Goal: Transaction & Acquisition: Book appointment/travel/reservation

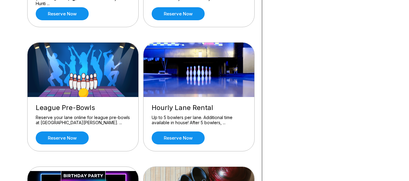
scroll to position [277, 0]
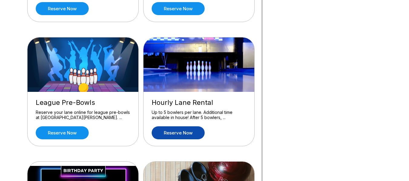
click at [180, 134] on link "Reserve now" at bounding box center [178, 133] width 53 height 13
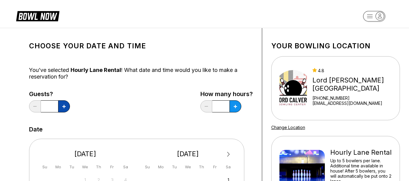
click at [65, 105] on icon at bounding box center [63, 106] width 3 height 3
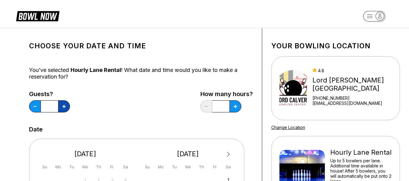
click at [65, 105] on icon at bounding box center [63, 106] width 3 height 3
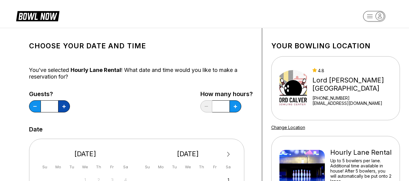
click at [65, 105] on icon at bounding box center [63, 106] width 3 height 3
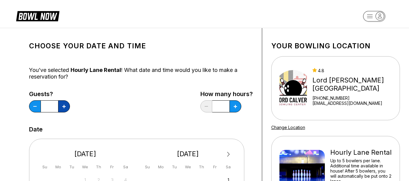
click at [65, 105] on icon at bounding box center [63, 106] width 3 height 3
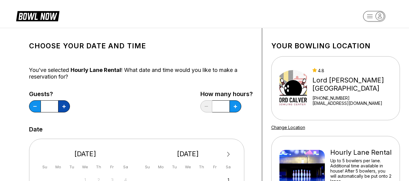
click at [65, 105] on icon at bounding box center [63, 106] width 3 height 3
type input "**"
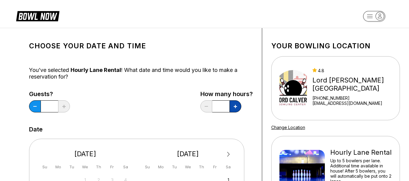
click at [236, 109] on button at bounding box center [236, 107] width 12 height 12
type input "*"
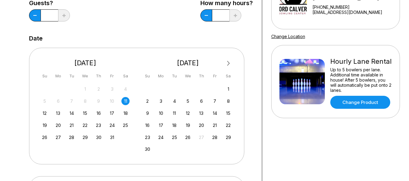
scroll to position [100, 0]
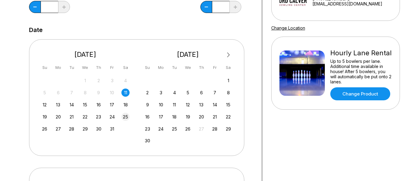
click at [125, 113] on div "19 20 21 22 23 24 25" at bounding box center [85, 116] width 91 height 9
click at [127, 118] on div "25" at bounding box center [125, 117] width 8 height 8
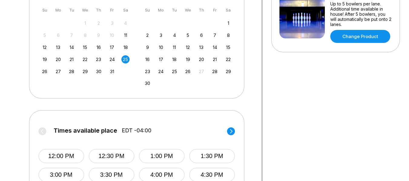
scroll to position [170, 0]
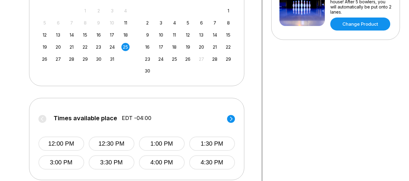
click at [230, 119] on circle at bounding box center [231, 119] width 8 height 8
click at [204, 143] on button "6:30 PM" at bounding box center [212, 144] width 46 height 14
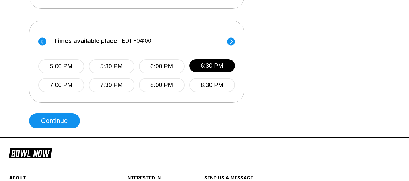
scroll to position [259, 0]
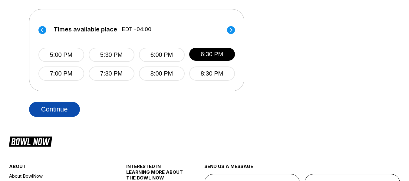
click at [74, 108] on button "Continue" at bounding box center [54, 109] width 51 height 15
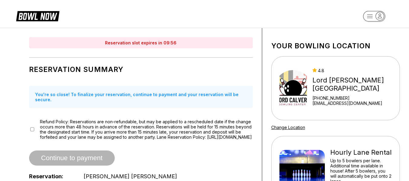
click at [59, 158] on span "Continue to payment" at bounding box center [72, 159] width 86 height 6
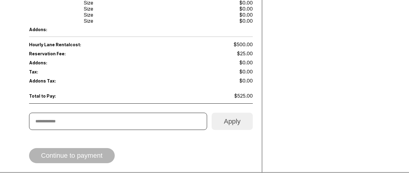
scroll to position [413, 0]
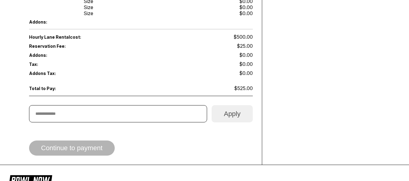
click at [57, 148] on span "Continue to payment" at bounding box center [72, 149] width 86 height 6
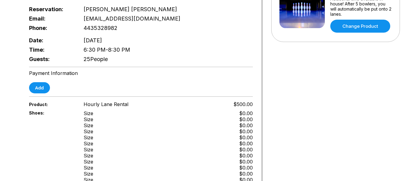
scroll to position [151, 0]
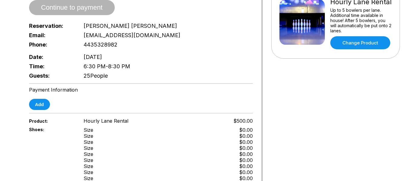
click at [47, 113] on div "Reservation slot expires in 09:30 Reservation Summary You're so close! To final…" at bounding box center [141, 152] width 242 height 550
click at [41, 103] on button "Add" at bounding box center [39, 104] width 21 height 11
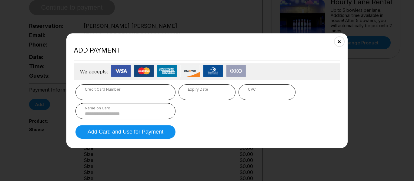
click at [182, 94] on div "Expiry Date" at bounding box center [206, 92] width 57 height 16
click at [187, 95] on div "Expiry Date" at bounding box center [206, 92] width 57 height 16
click at [272, 92] on iframe at bounding box center [267, 95] width 38 height 6
click at [161, 104] on div "Name on Card" at bounding box center [125, 111] width 100 height 16
click at [159, 109] on div "Name on Card" at bounding box center [125, 108] width 81 height 5
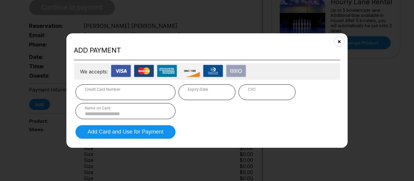
click at [124, 115] on input at bounding box center [125, 113] width 81 height 5
type input "*"
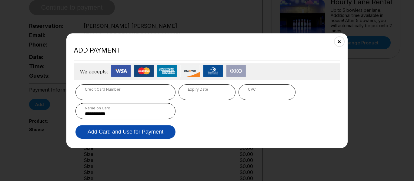
type input "**********"
click at [120, 132] on button "Add Card and Use for Payment" at bounding box center [125, 132] width 100 height 14
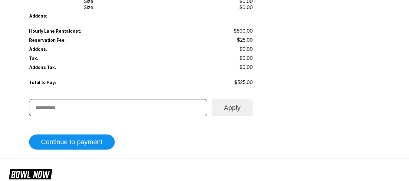
scroll to position [422, 0]
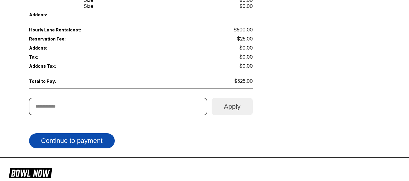
click at [99, 144] on button "Continue to payment" at bounding box center [72, 141] width 86 height 15
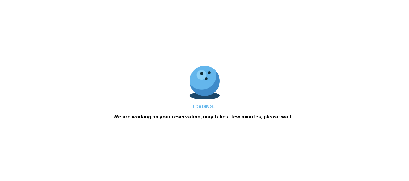
scroll to position [191, 0]
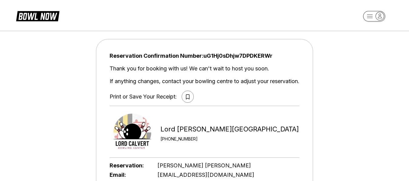
click at [189, 96] on button at bounding box center [188, 97] width 12 height 12
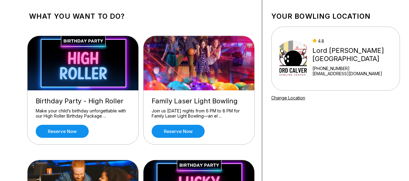
scroll to position [49, 0]
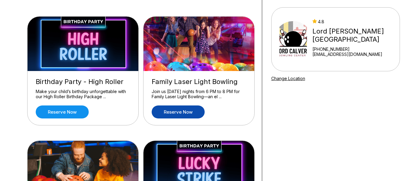
click at [171, 114] on link "Reserve now" at bounding box center [178, 112] width 53 height 13
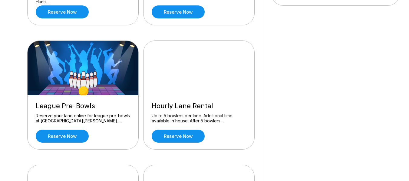
scroll to position [272, 0]
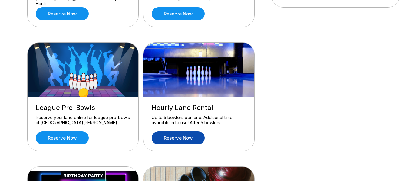
click at [166, 135] on link "Reserve now" at bounding box center [178, 138] width 53 height 13
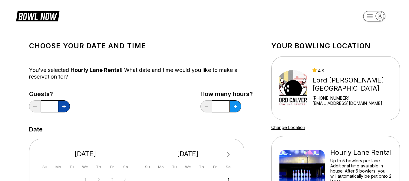
click at [64, 105] on icon at bounding box center [63, 106] width 3 height 3
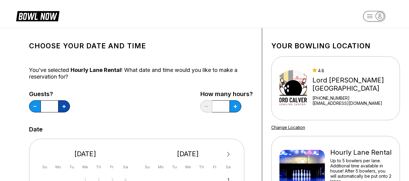
click at [64, 105] on icon at bounding box center [63, 106] width 3 height 3
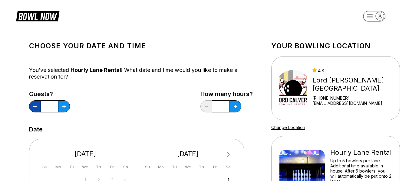
click at [32, 103] on button at bounding box center [35, 107] width 12 height 12
type input "**"
click at [237, 104] on button at bounding box center [236, 107] width 12 height 12
type input "*"
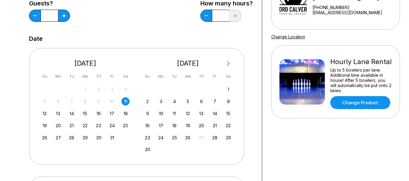
scroll to position [97, 0]
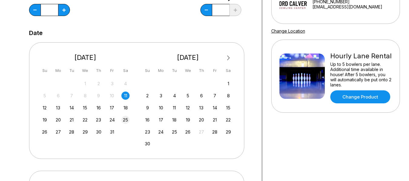
click at [129, 121] on div "25" at bounding box center [125, 120] width 8 height 8
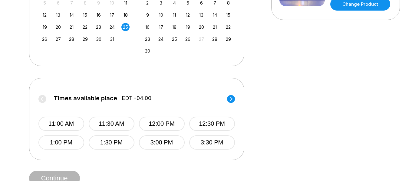
scroll to position [190, 0]
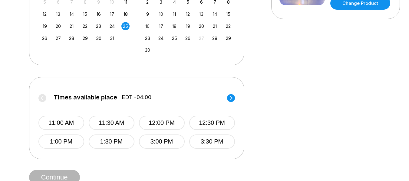
click at [232, 99] on icon at bounding box center [231, 98] width 8 height 8
click at [117, 145] on button "6:30 PM" at bounding box center [112, 142] width 46 height 14
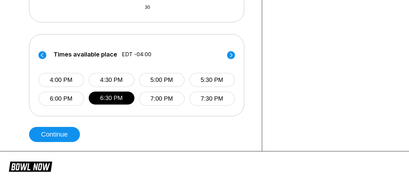
scroll to position [237, 0]
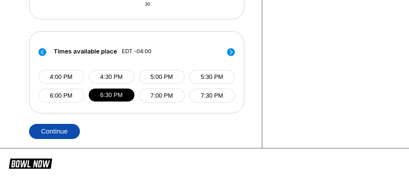
click at [67, 128] on button "Continue" at bounding box center [54, 131] width 51 height 15
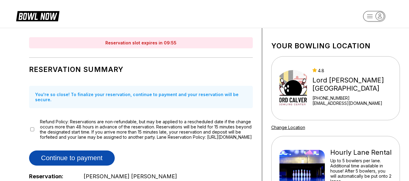
click at [58, 156] on button "Continue to payment" at bounding box center [72, 158] width 86 height 15
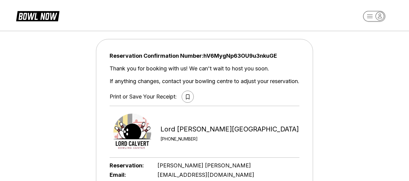
click at [184, 98] on button at bounding box center [188, 97] width 12 height 12
